Goal: Transaction & Acquisition: Purchase product/service

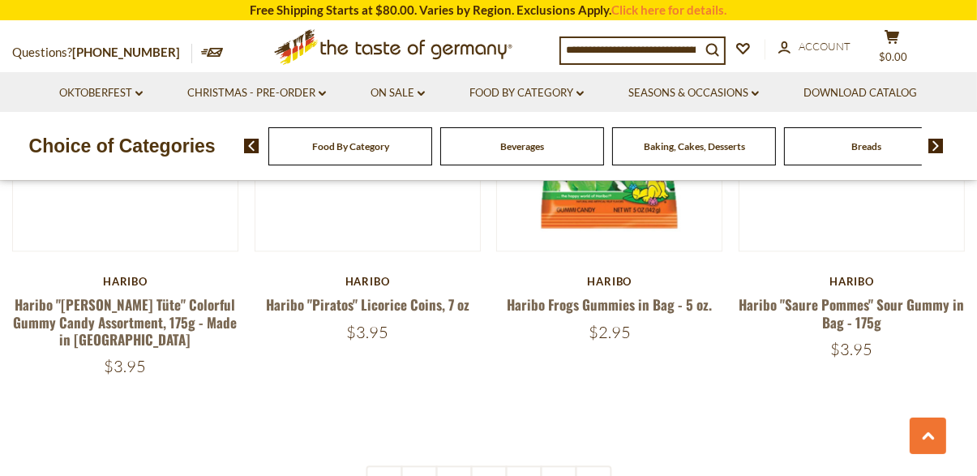
scroll to position [3477, 0]
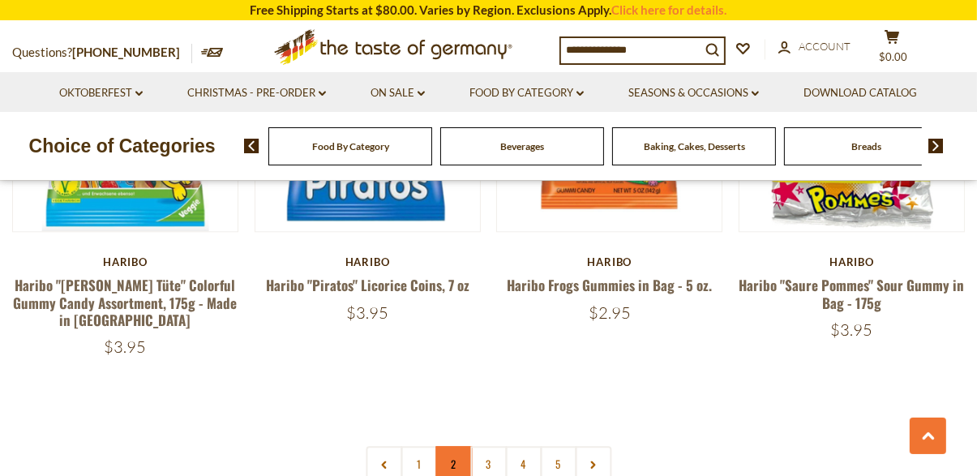
click at [438, 446] on link "2" at bounding box center [453, 464] width 36 height 36
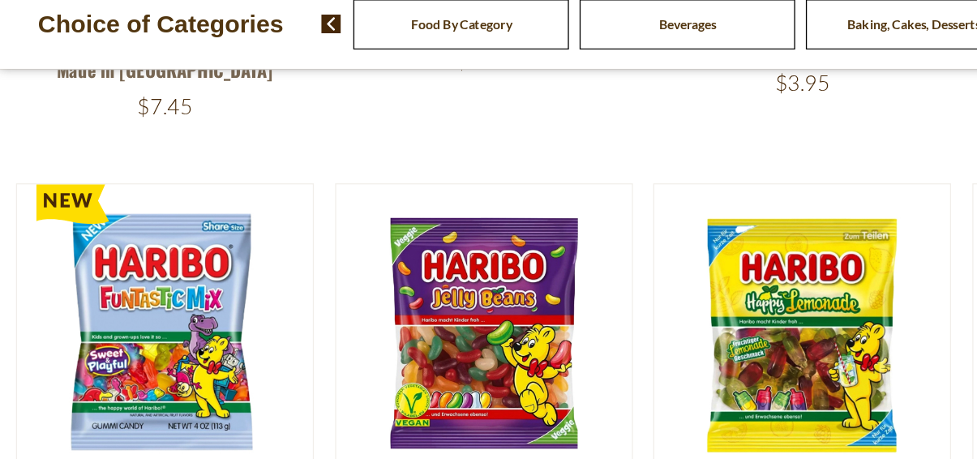
scroll to position [3228, 0]
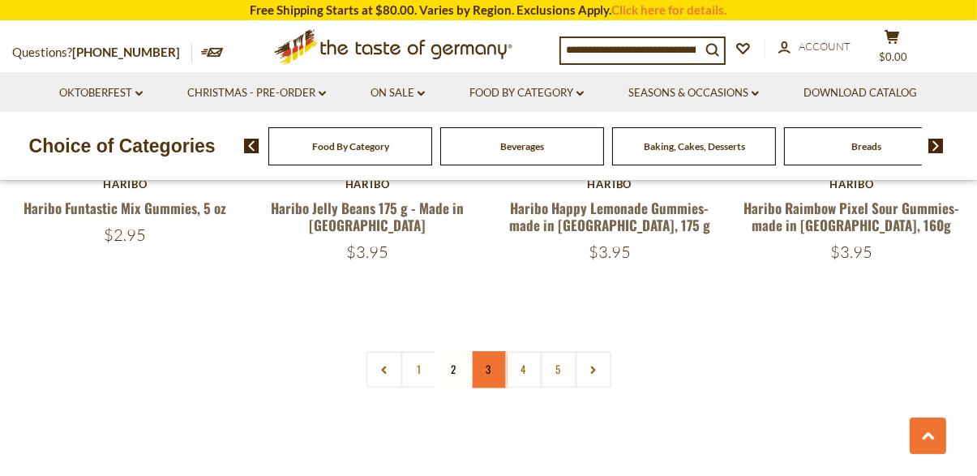
click at [488, 351] on link "3" at bounding box center [488, 369] width 36 height 36
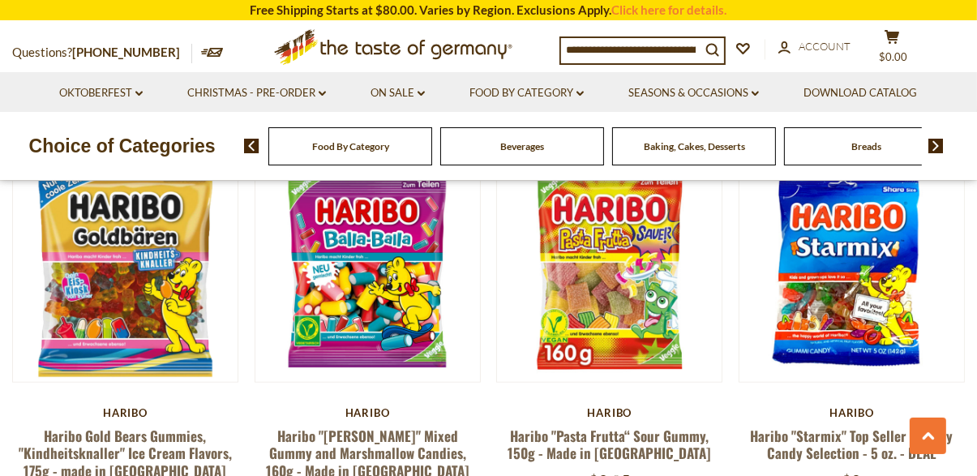
scroll to position [1744, 0]
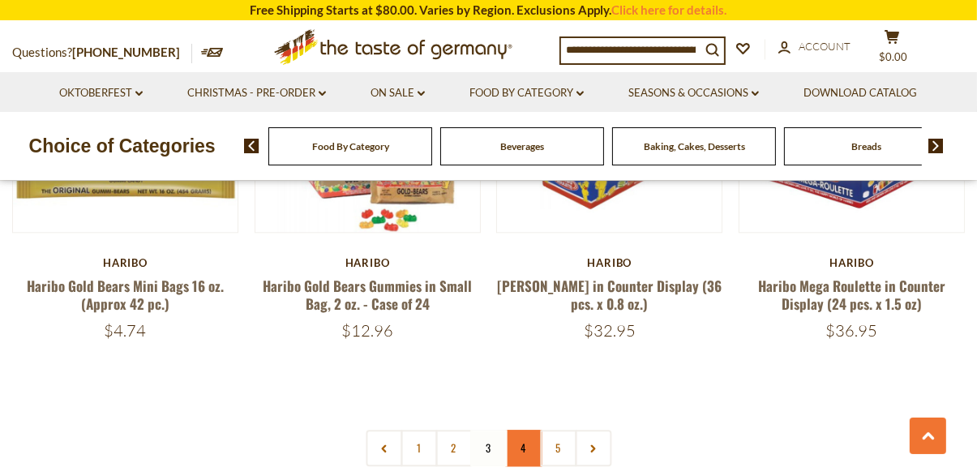
click at [523, 430] on link "4" at bounding box center [523, 448] width 36 height 36
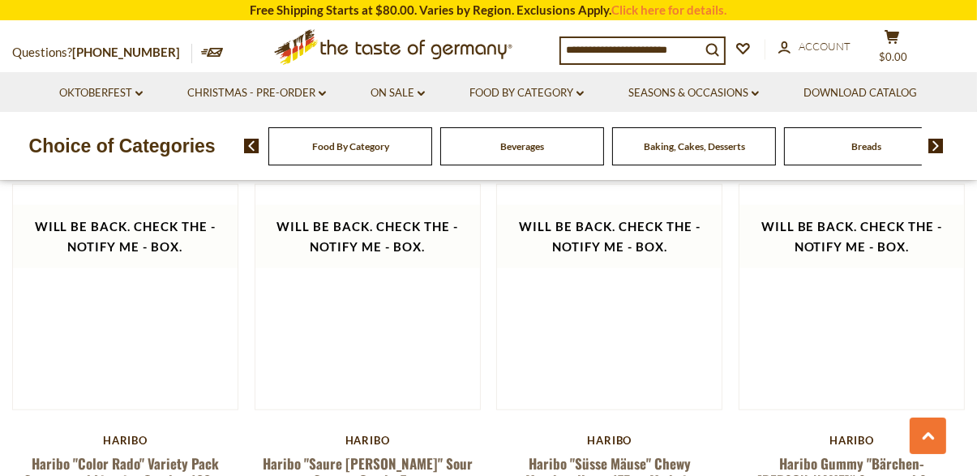
scroll to position [1736, 0]
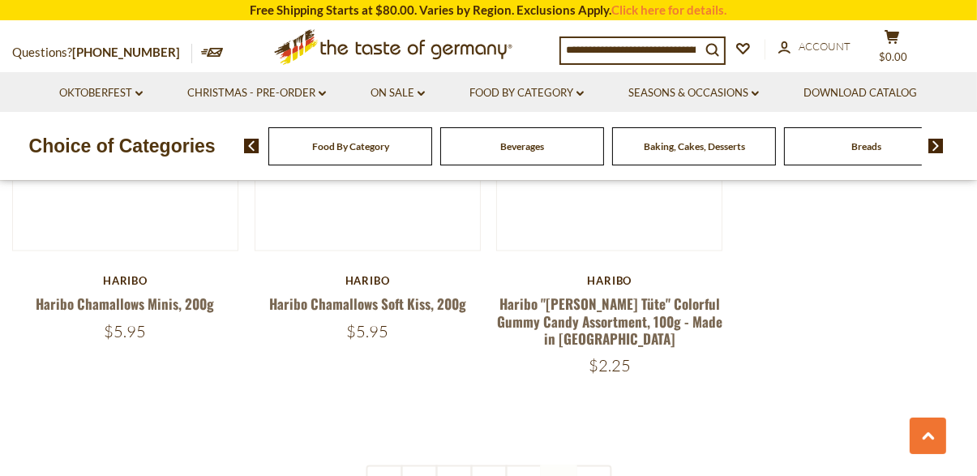
scroll to position [2698, 0]
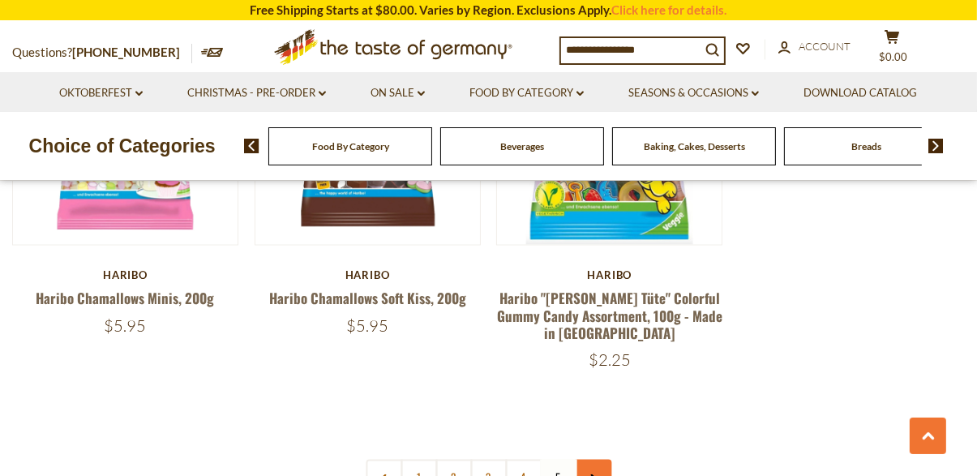
click at [577, 460] on link at bounding box center [593, 478] width 36 height 36
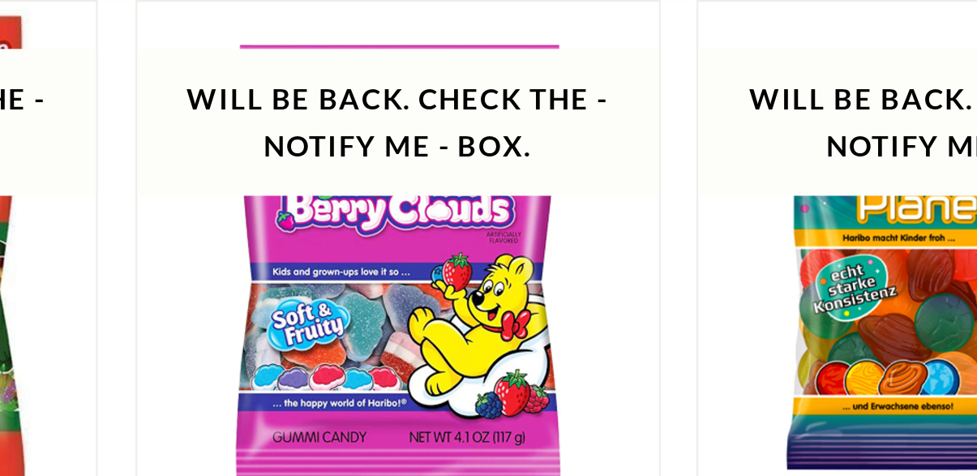
scroll to position [529, 0]
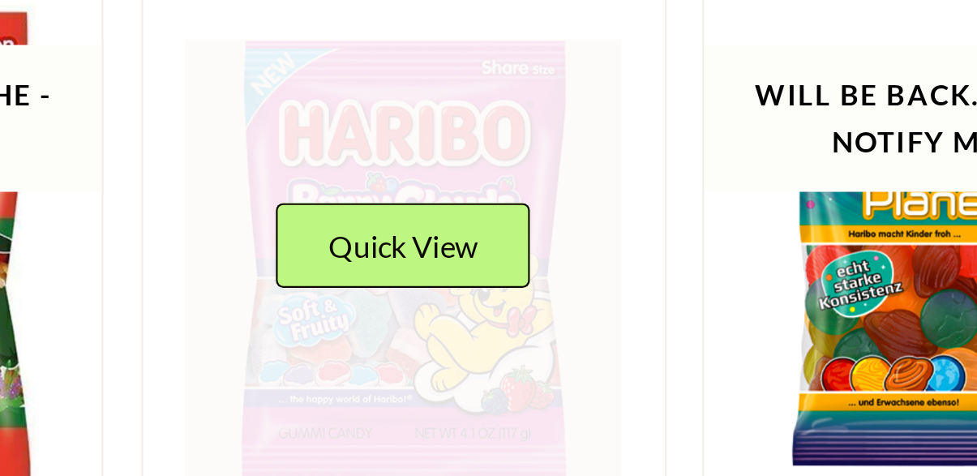
click at [418, 329] on link at bounding box center [367, 303] width 189 height 189
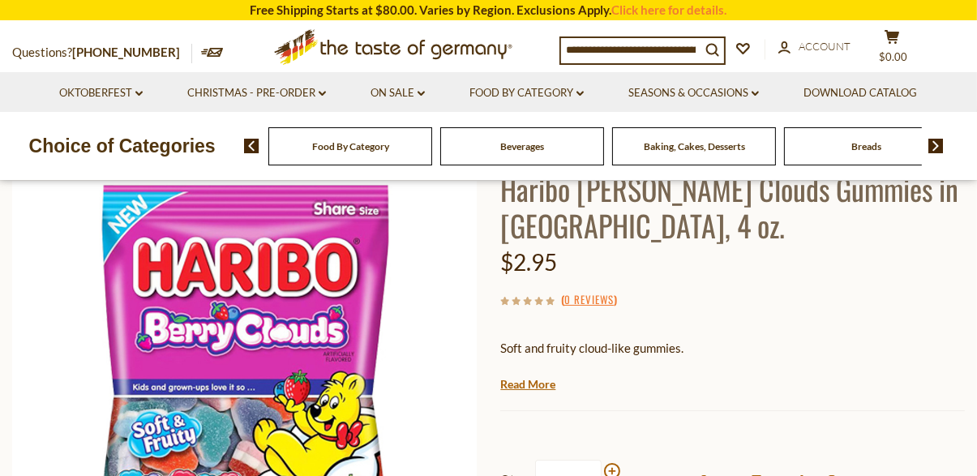
scroll to position [204, 0]
